Goal: Task Accomplishment & Management: Use online tool/utility

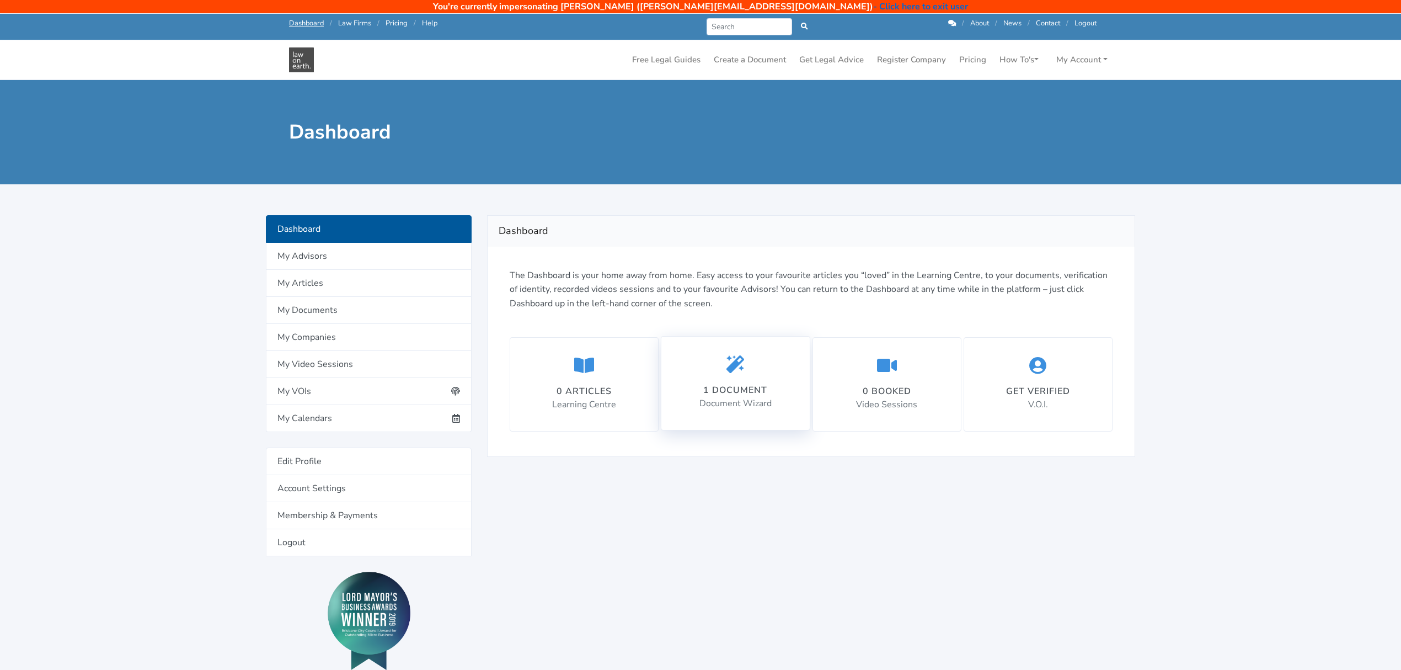
click at [725, 390] on div "1 document" at bounding box center [736, 389] width 72 height 13
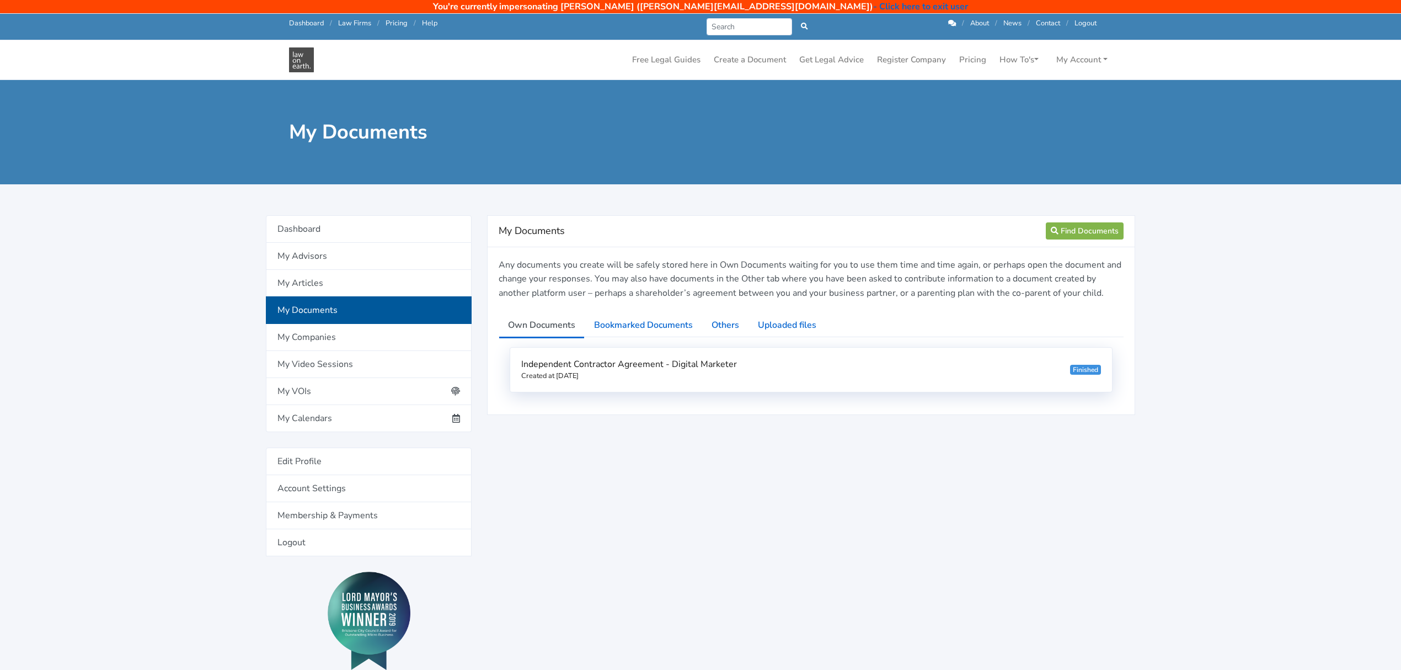
click at [695, 374] on h6 "Independent Contractor Agreement - Digital Marketer Created at 10/04/2025" at bounding box center [629, 370] width 216 height 22
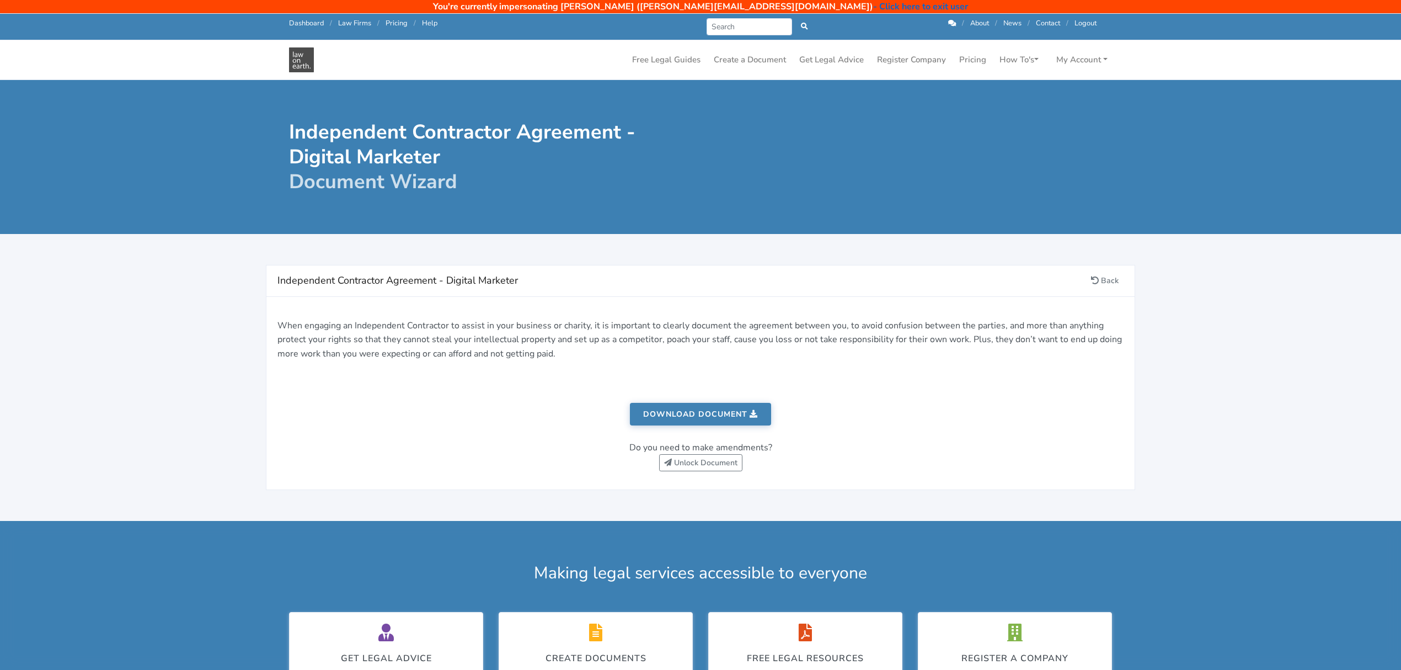
click at [694, 473] on div "Do you need to make amendments? Unlock Document" at bounding box center [701, 457] width 846 height 33
click at [694, 463] on link "Unlock Document" at bounding box center [700, 462] width 83 height 17
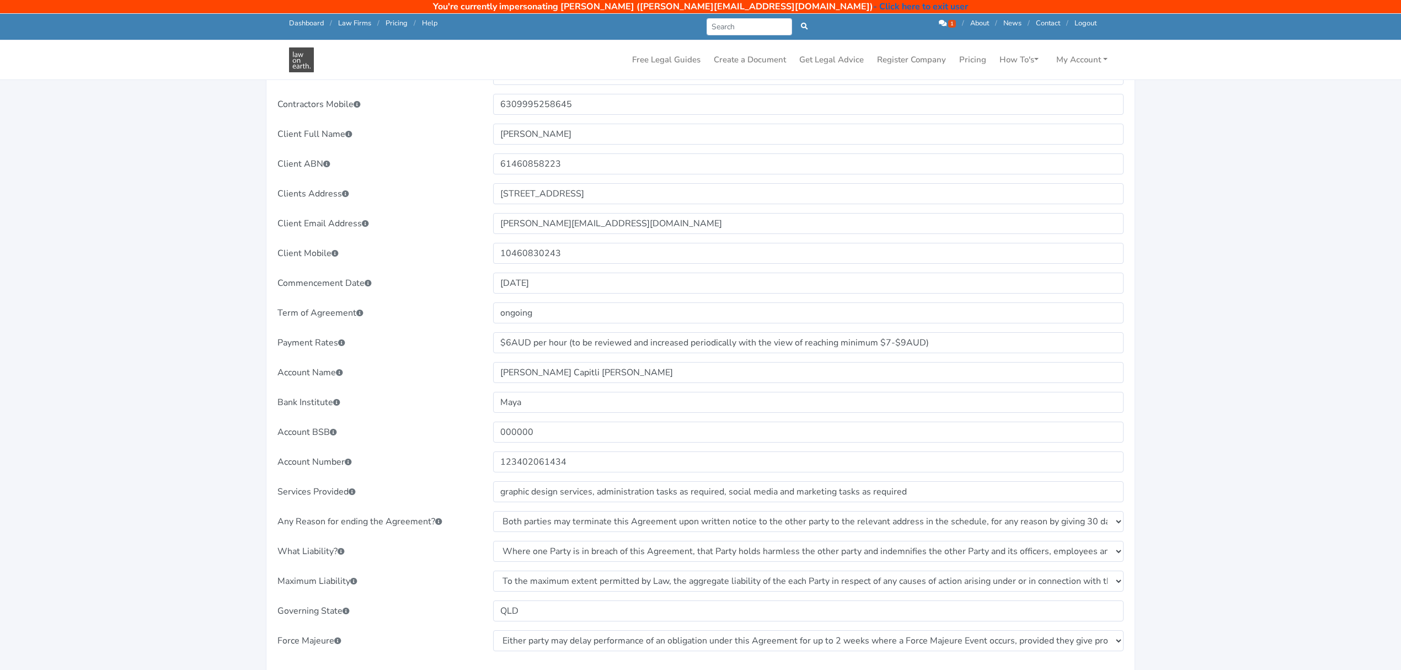
scroll to position [515, 0]
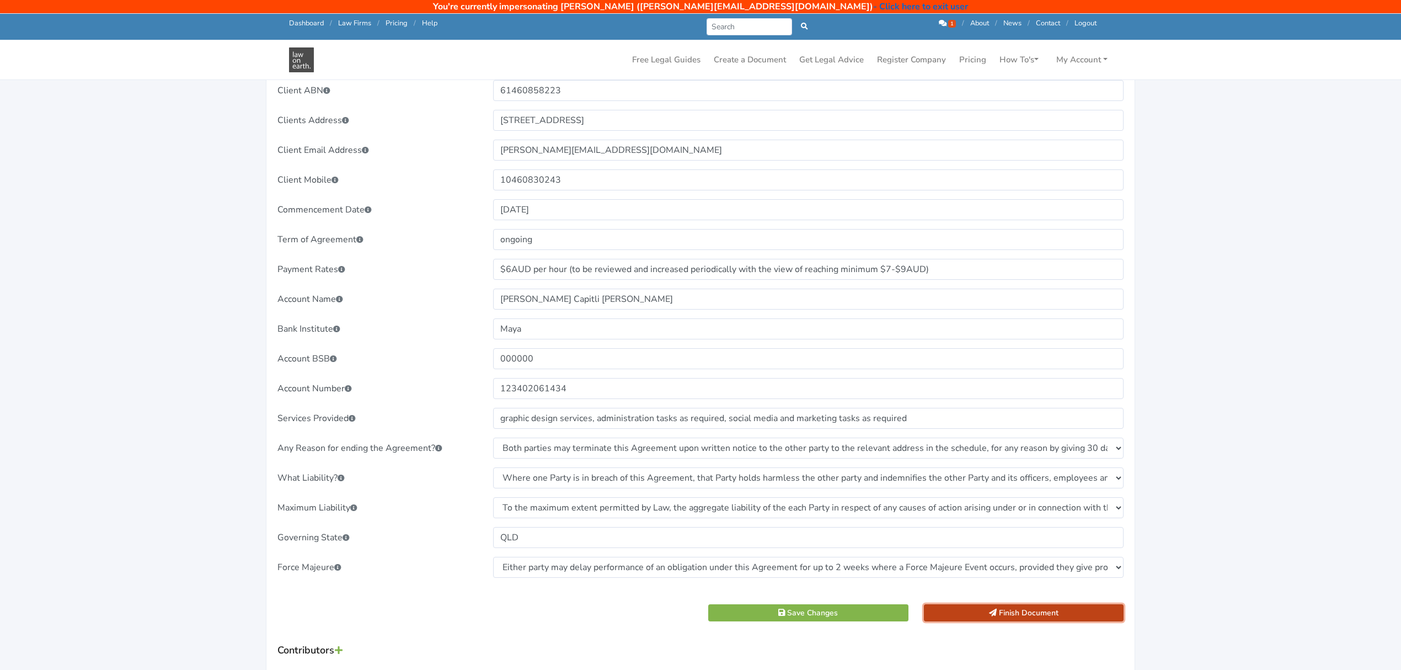
click at [1017, 612] on button "Finish Document" at bounding box center [1024, 612] width 200 height 17
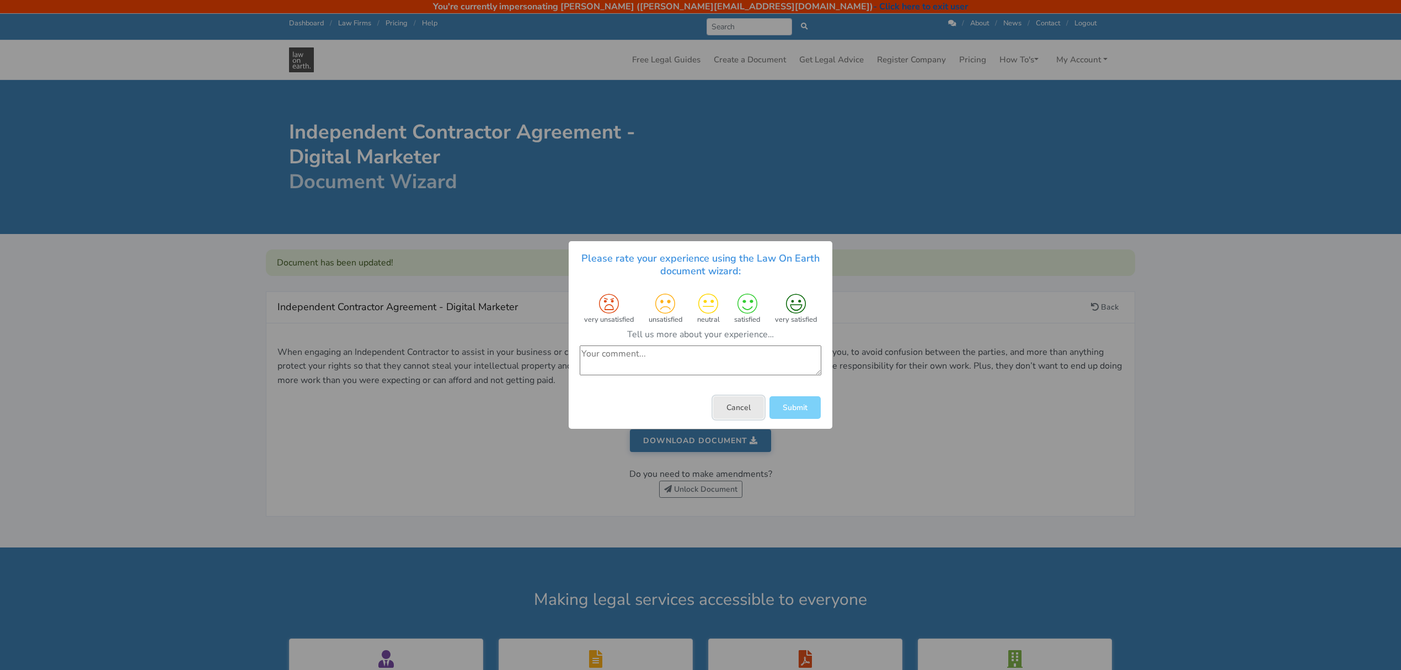
click at [739, 405] on button "Cancel" at bounding box center [738, 407] width 51 height 23
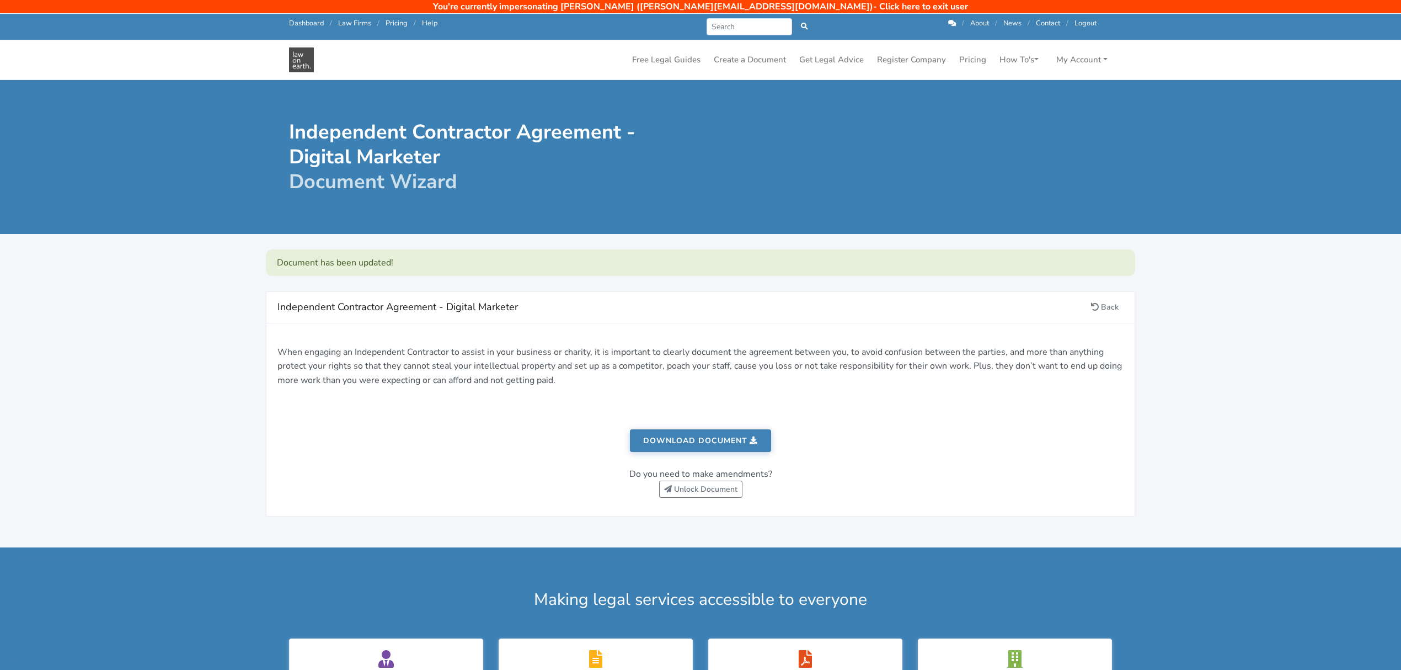
click at [873, 4] on link "- Click here to exit user" at bounding box center [920, 7] width 95 height 12
